Goal: Task Accomplishment & Management: Use online tool/utility

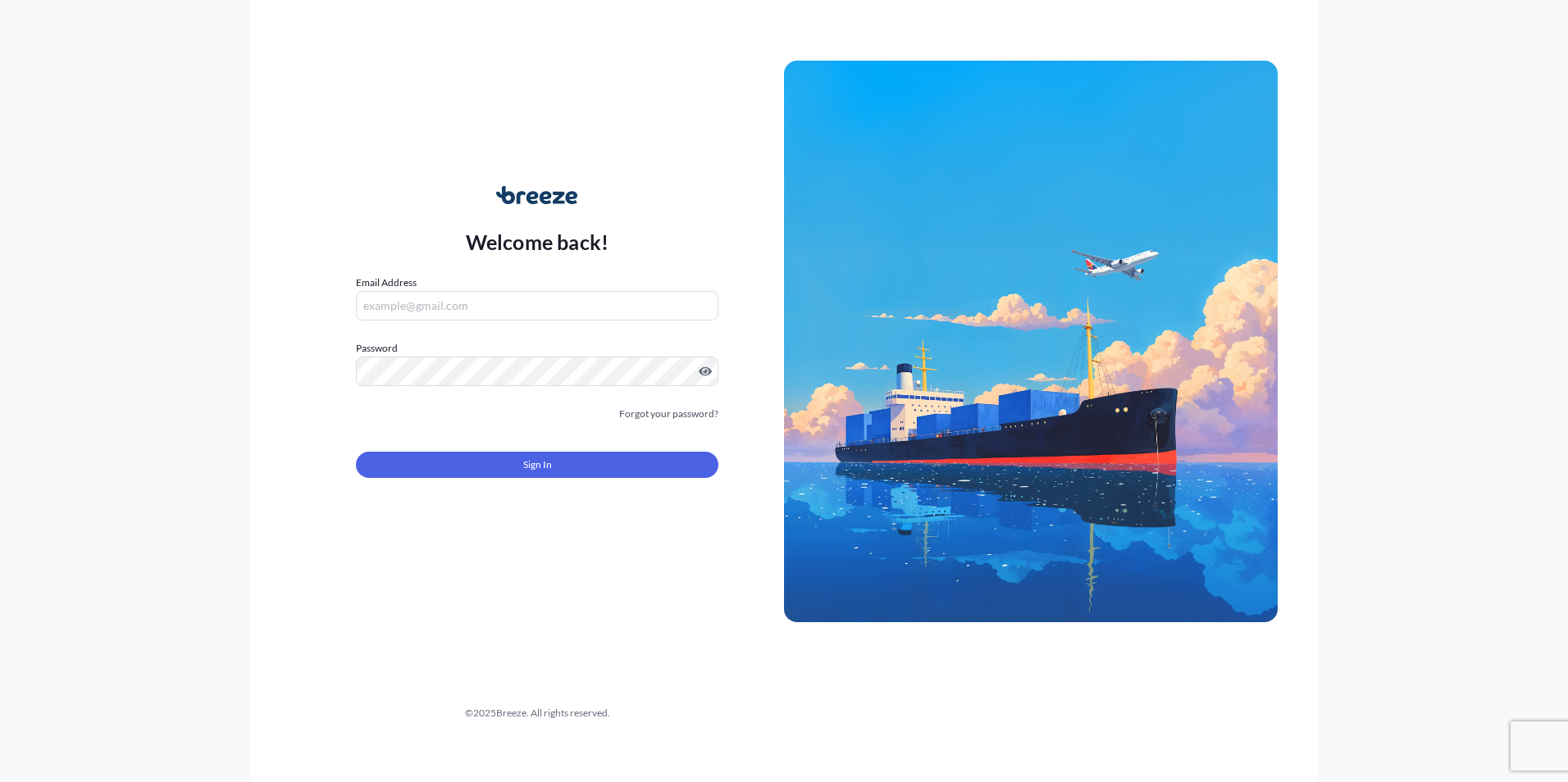
type input "[PERSON_NAME][EMAIL_ADDRESS][PERSON_NAME][DOMAIN_NAME]"
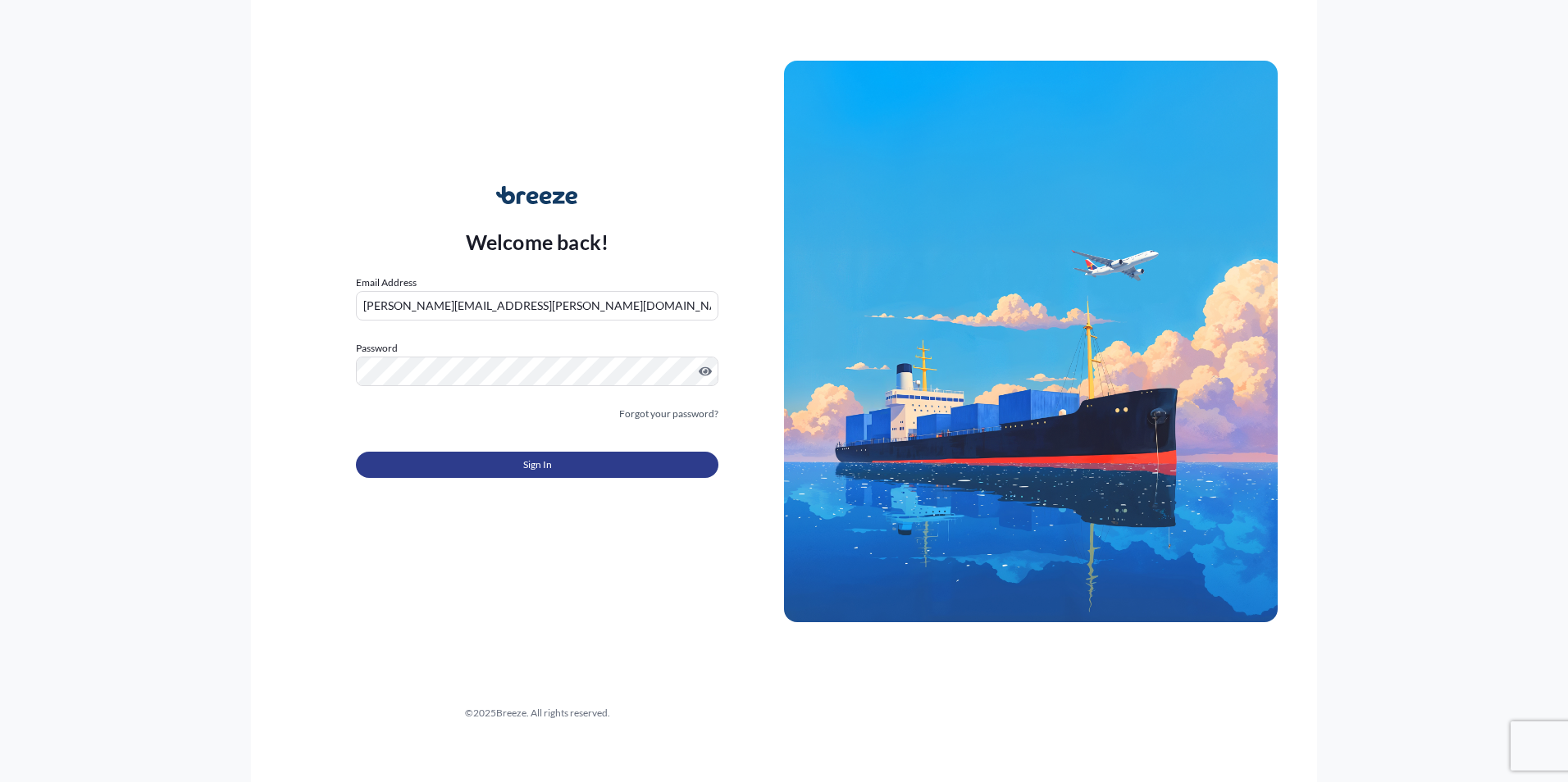
click at [579, 460] on button "Sign In" at bounding box center [537, 465] width 363 height 26
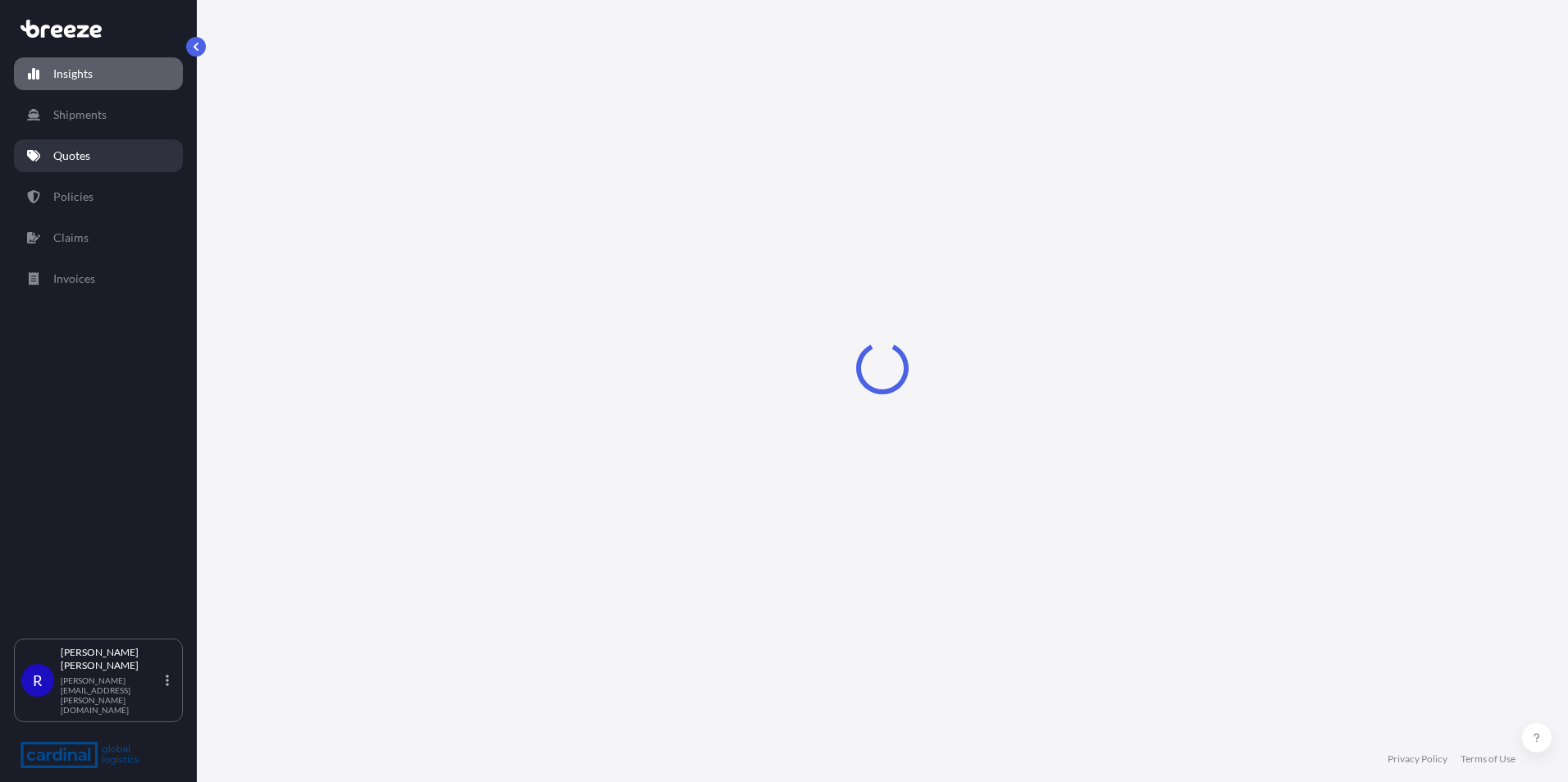
click at [105, 159] on link "Quotes" at bounding box center [98, 155] width 169 height 33
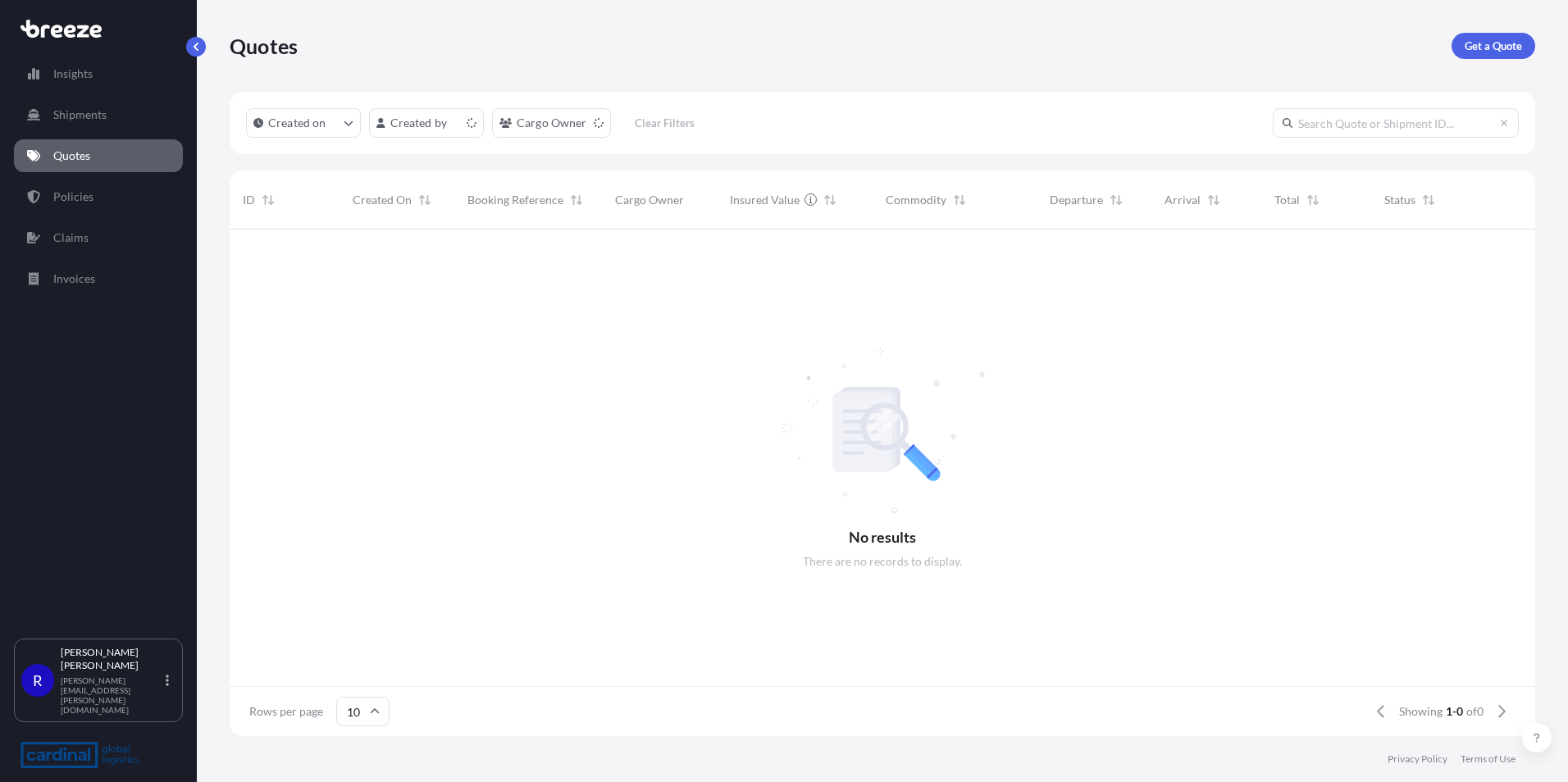
scroll to position [13, 13]
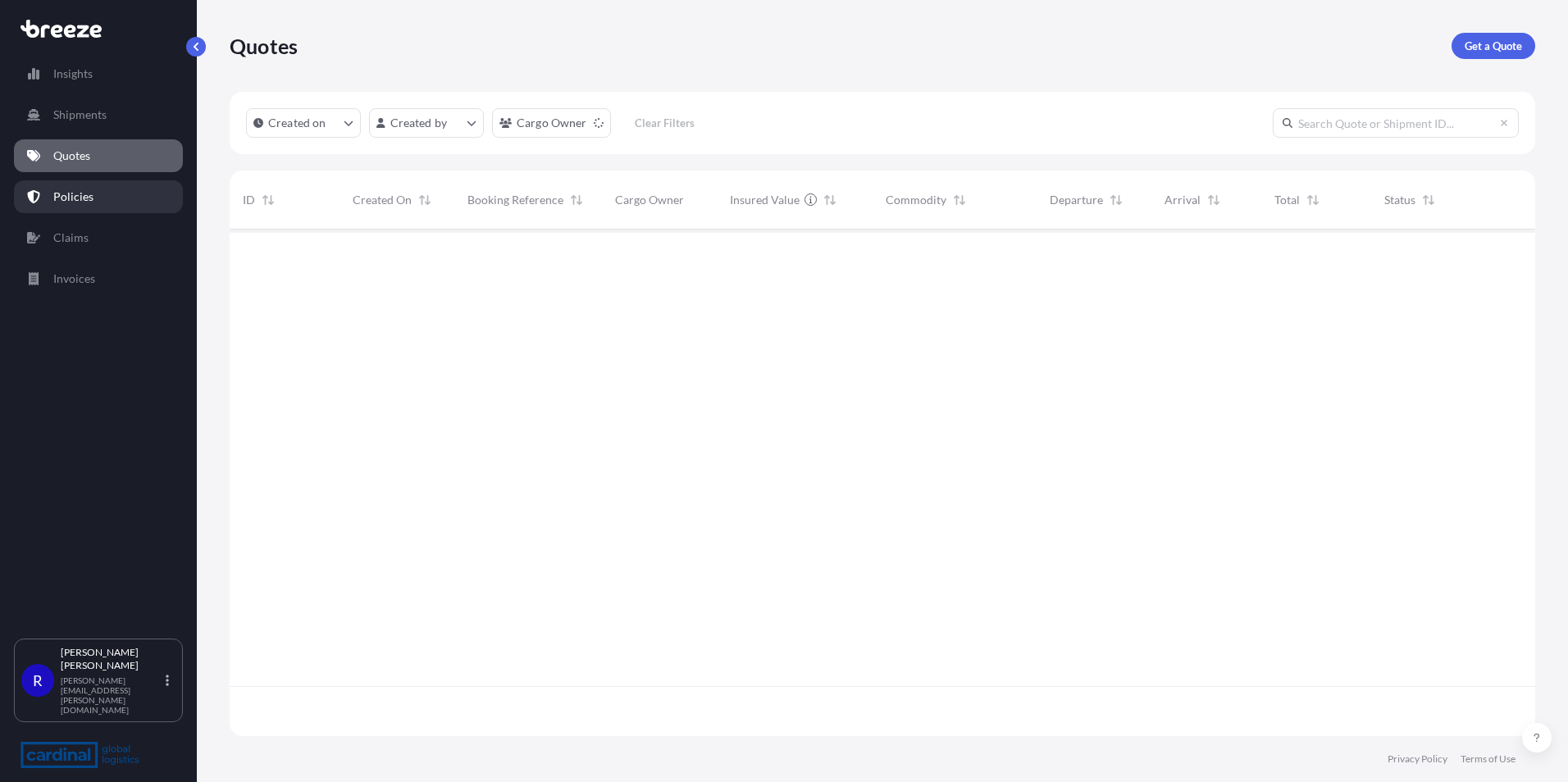
click at [88, 206] on link "Policies" at bounding box center [98, 196] width 169 height 33
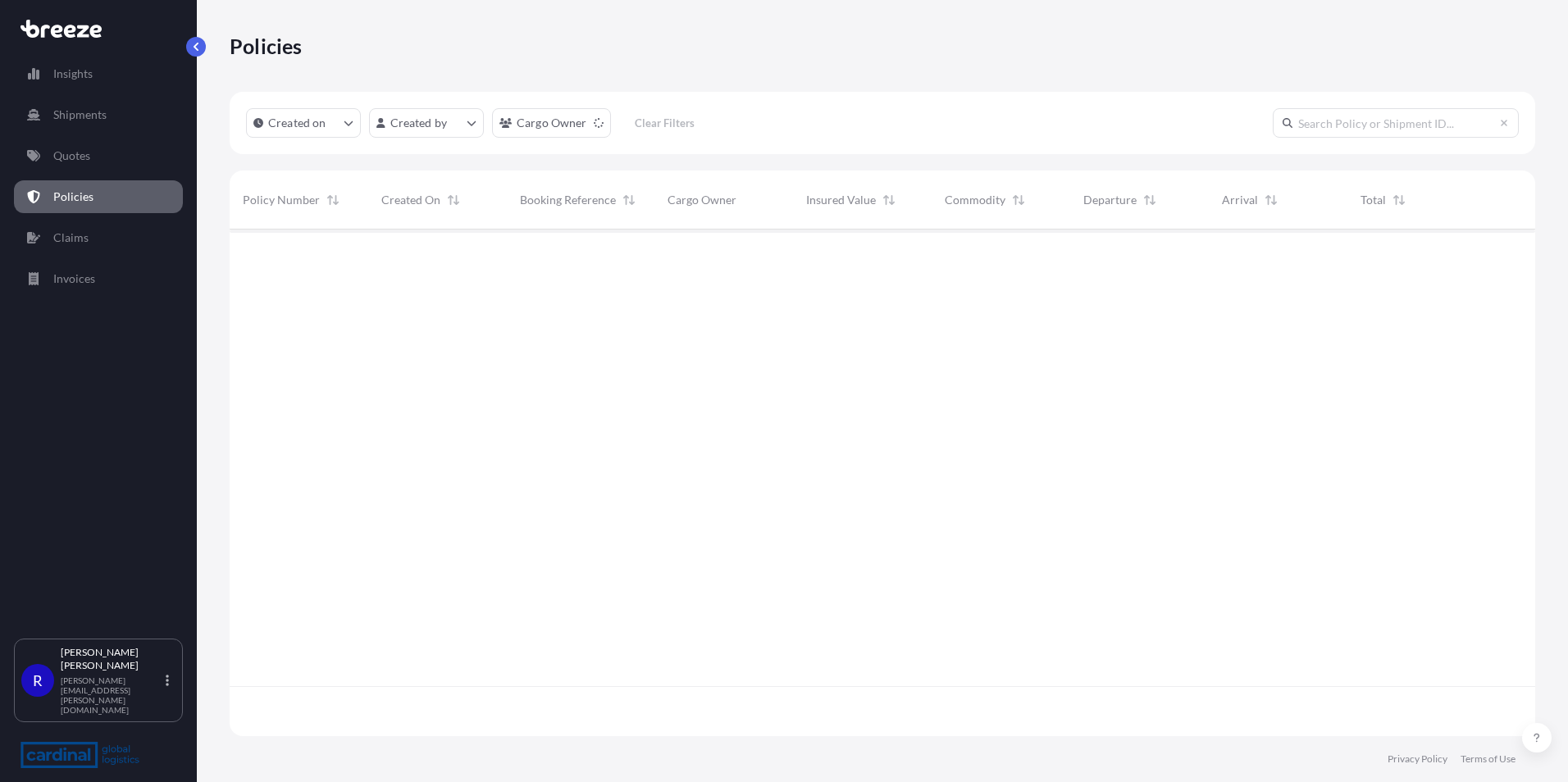
scroll to position [504, 1293]
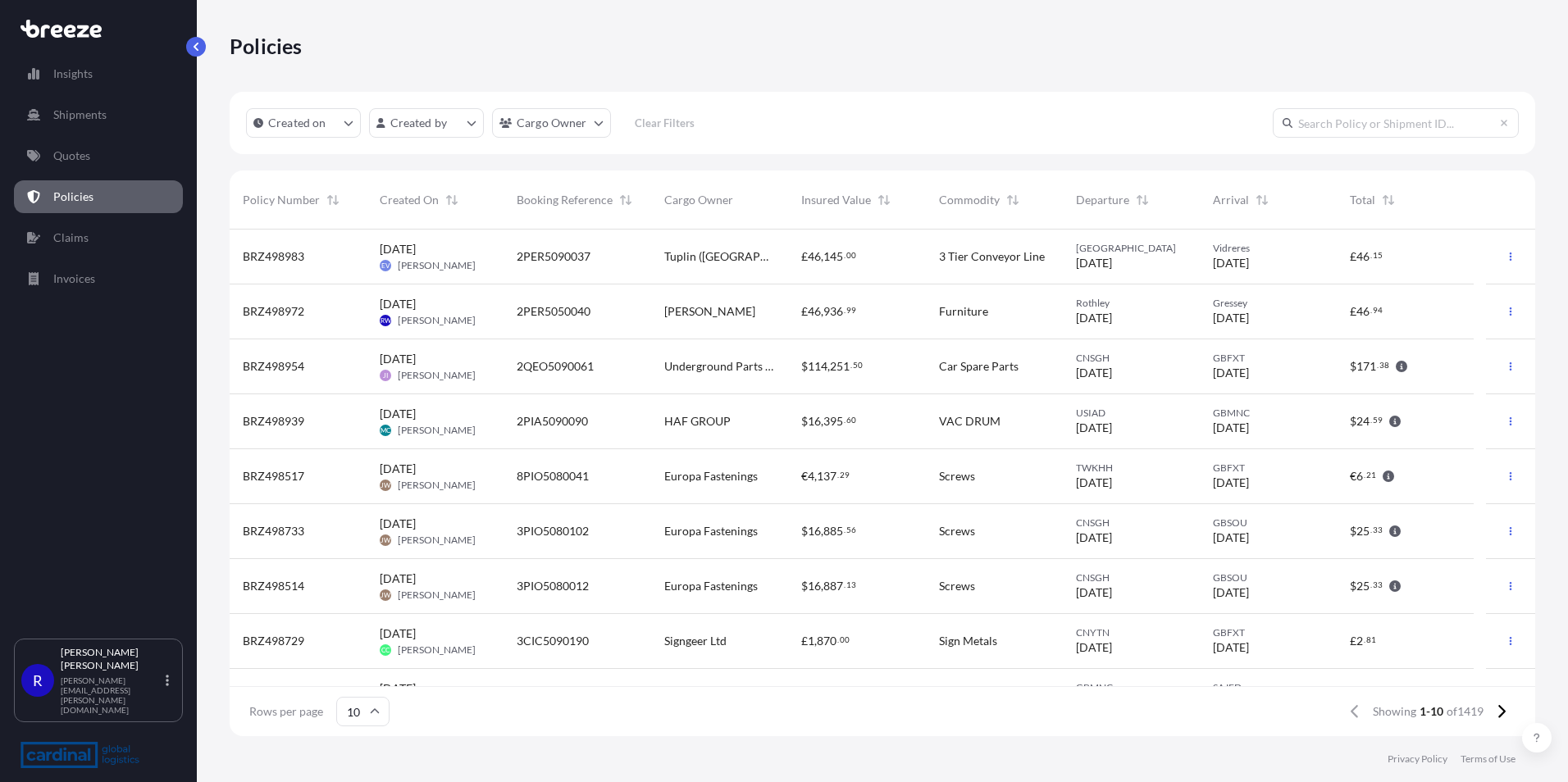
click at [708, 329] on div "[PERSON_NAME]" at bounding box center [720, 312] width 137 height 55
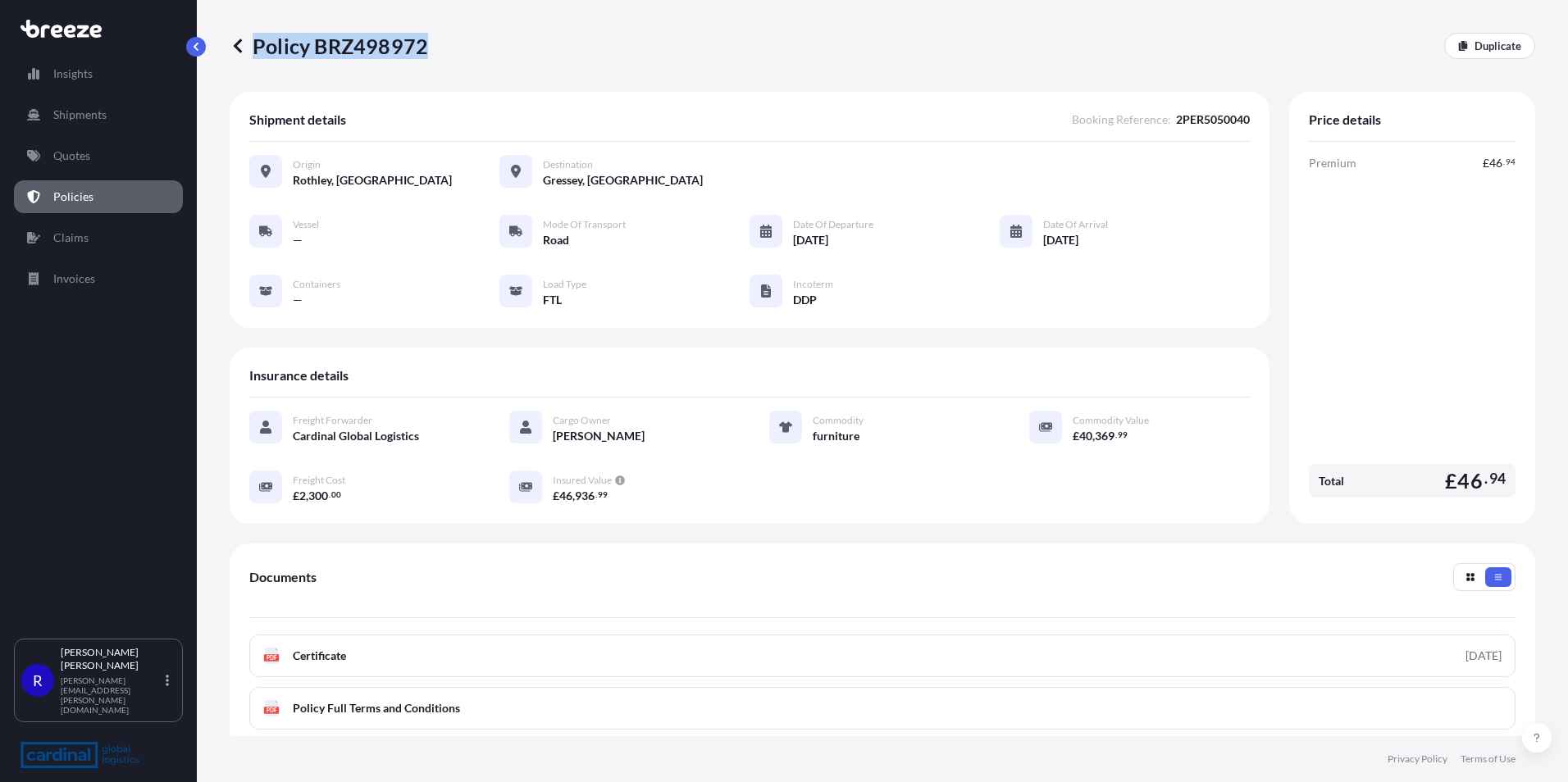
drag, startPoint x: 440, startPoint y: 43, endPoint x: 423, endPoint y: 42, distance: 17.0
click at [423, 42] on div "Policy BRZ498972 Duplicate" at bounding box center [882, 46] width 1305 height 26
drag, startPoint x: 423, startPoint y: 42, endPoint x: 415, endPoint y: 41, distance: 8.1
copy p "Policy BRZ498972"
